Goal: Check status: Check status

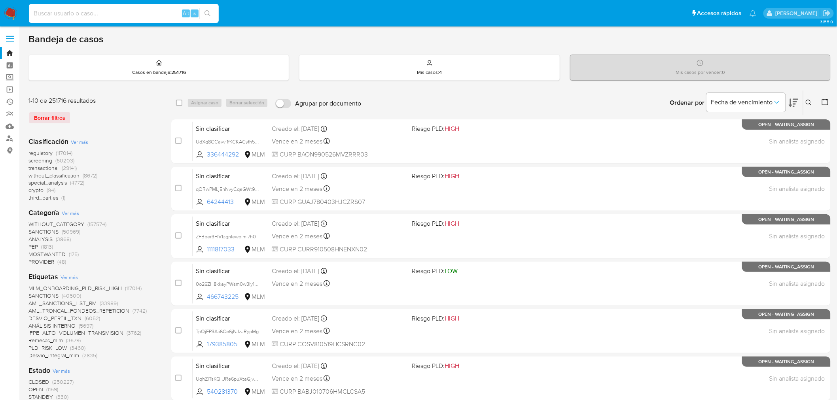
click at [129, 16] on input at bounding box center [124, 13] width 190 height 10
paste input "1946451207"
type input "1946451207"
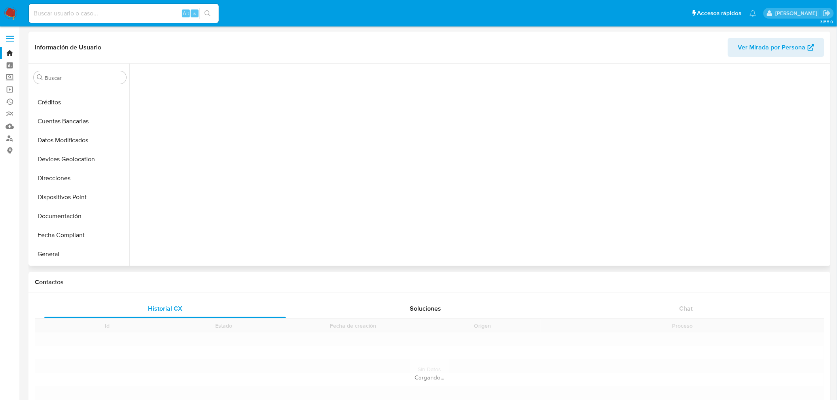
scroll to position [114, 0]
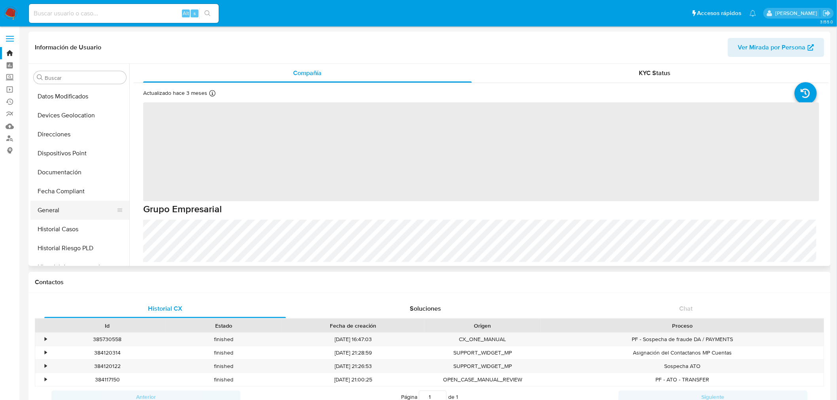
click at [73, 216] on button "General" at bounding box center [76, 210] width 93 height 19
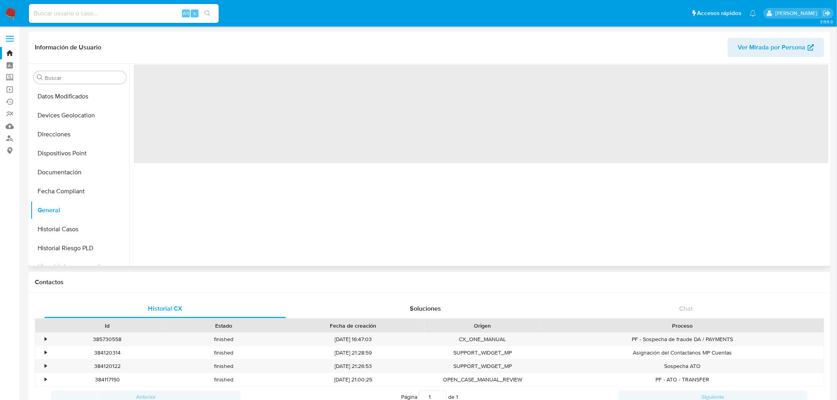
select select "10"
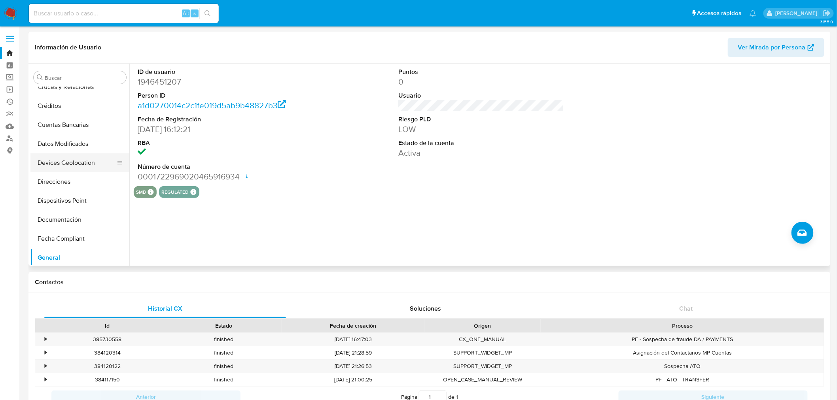
scroll to position [0, 0]
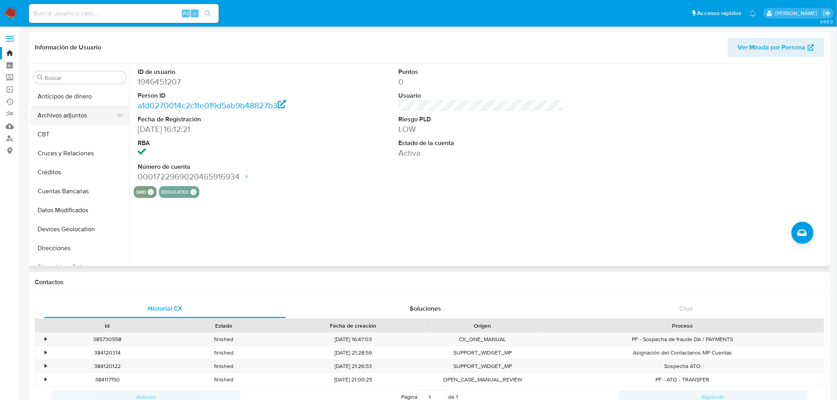
click at [72, 113] on button "Archivos adjuntos" at bounding box center [76, 115] width 93 height 19
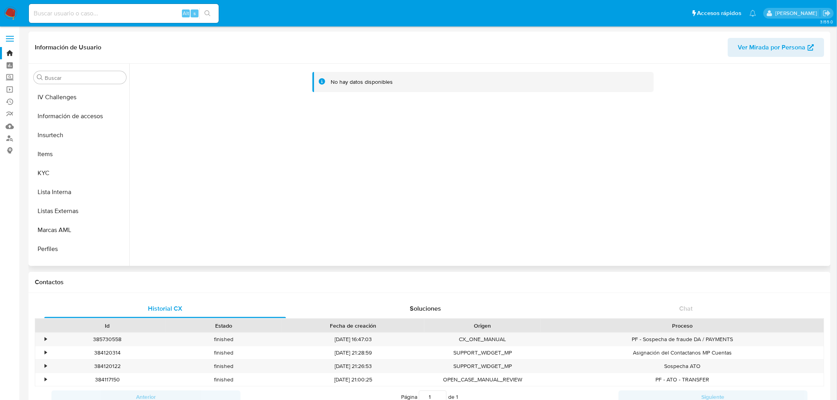
scroll to position [307, 0]
click at [54, 168] on button "KYC" at bounding box center [76, 169] width 93 height 19
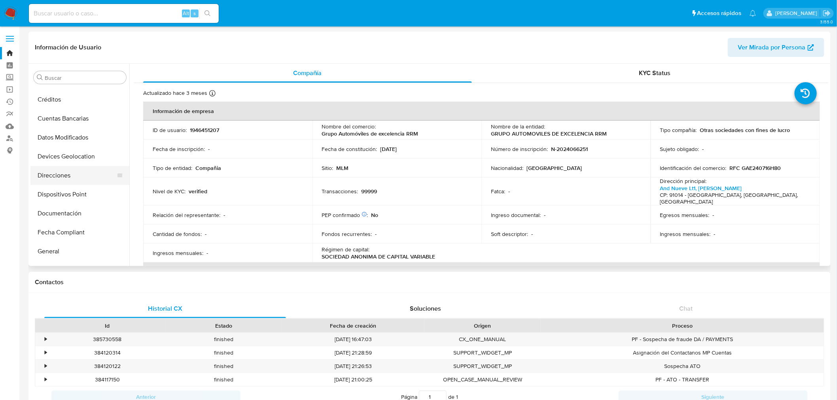
scroll to position [88, 0]
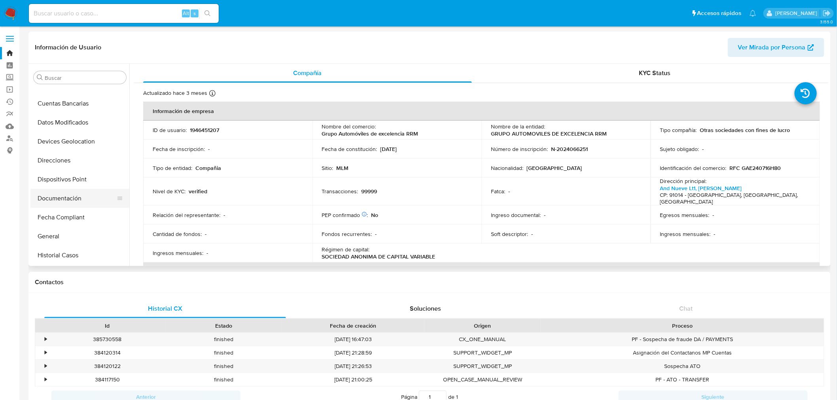
click at [64, 202] on button "Documentación" at bounding box center [76, 198] width 93 height 19
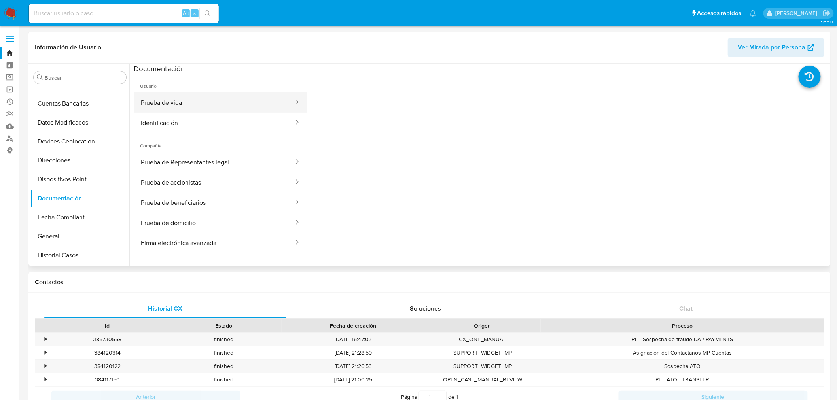
click at [180, 106] on button "Prueba de vida" at bounding box center [214, 103] width 161 height 20
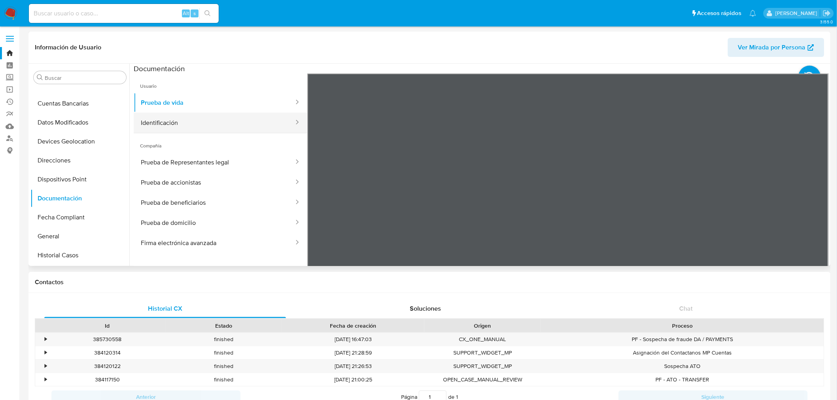
click at [198, 121] on button "Identificación" at bounding box center [214, 123] width 161 height 20
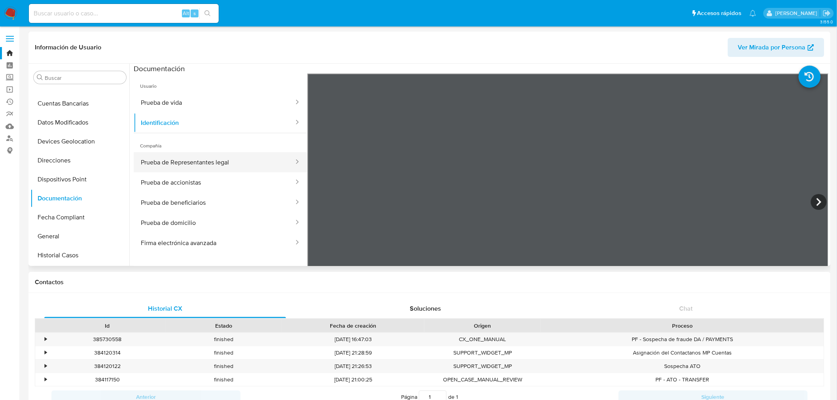
click at [192, 158] on button "Prueba de Representantes legal" at bounding box center [214, 162] width 161 height 20
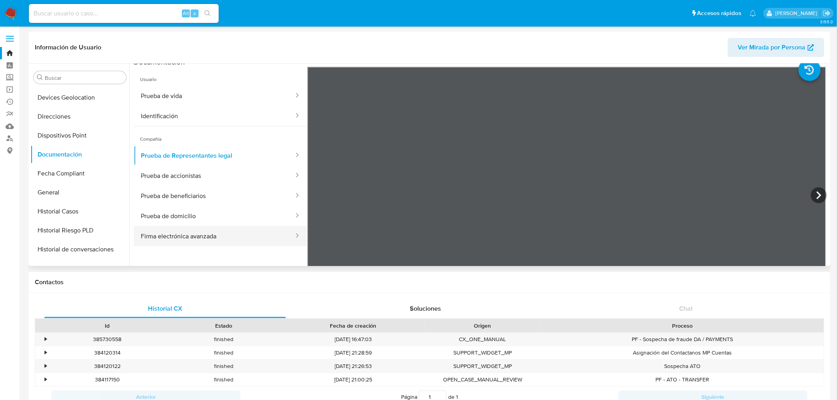
scroll to position [0, 0]
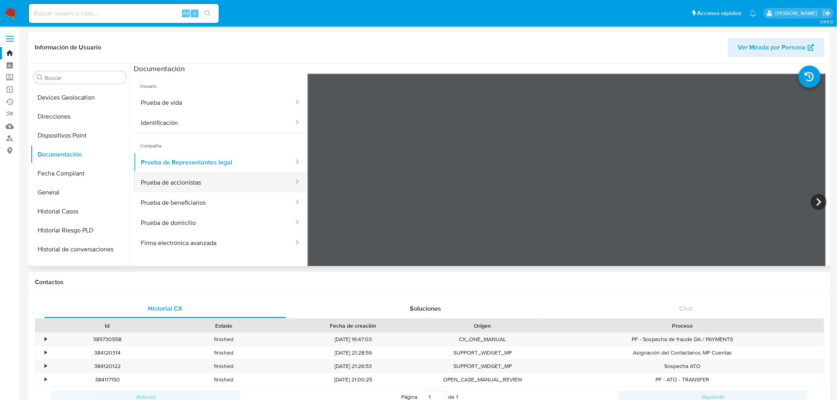
click at [176, 181] on button "Prueba de accionistas" at bounding box center [214, 182] width 161 height 20
click at [204, 200] on button "Prueba de beneficiarios" at bounding box center [214, 203] width 161 height 20
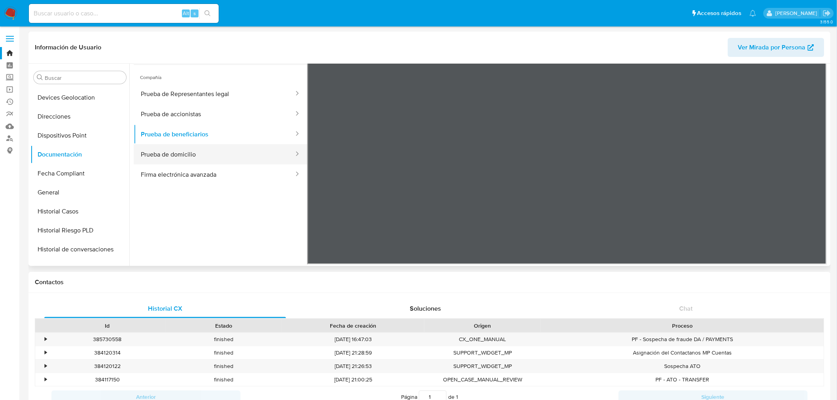
click at [214, 162] on button "Prueba de domicilio" at bounding box center [214, 154] width 161 height 20
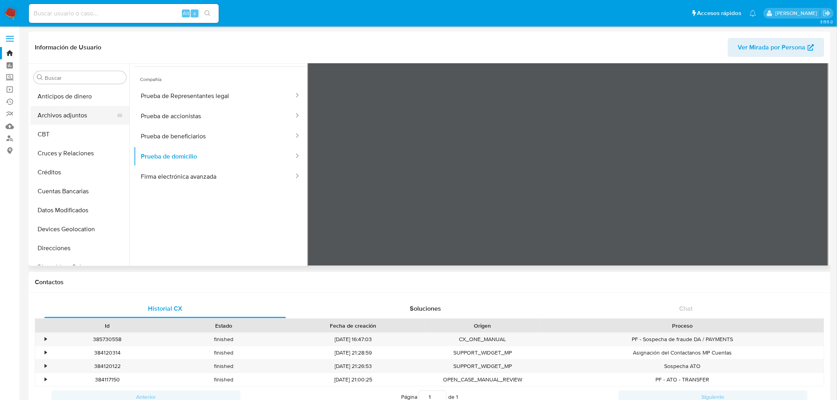
click at [88, 121] on button "Archivos adjuntos" at bounding box center [76, 115] width 93 height 19
